Goal: Transaction & Acquisition: Purchase product/service

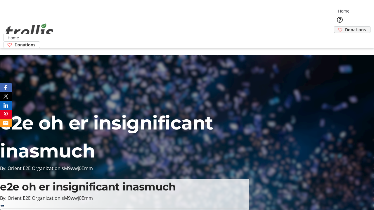
click at [345, 27] on span "Donations" at bounding box center [355, 30] width 21 height 6
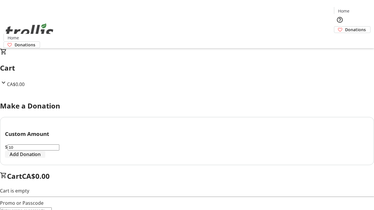
click at [41, 158] on span "Add Donation" at bounding box center [25, 154] width 31 height 7
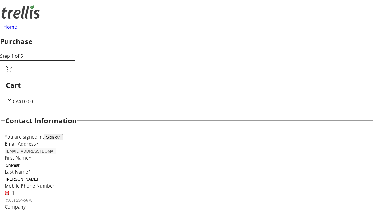
select select "CA"
type input "[STREET_ADDRESS][PERSON_NAME]"
type input "Kelowna"
select select "BC"
type input "Kelowna"
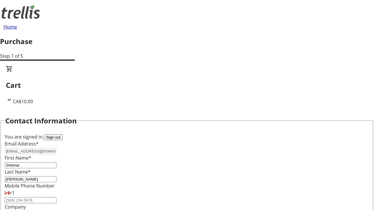
type input "V1Y 0C2"
